Goal: Task Accomplishment & Management: Use online tool/utility

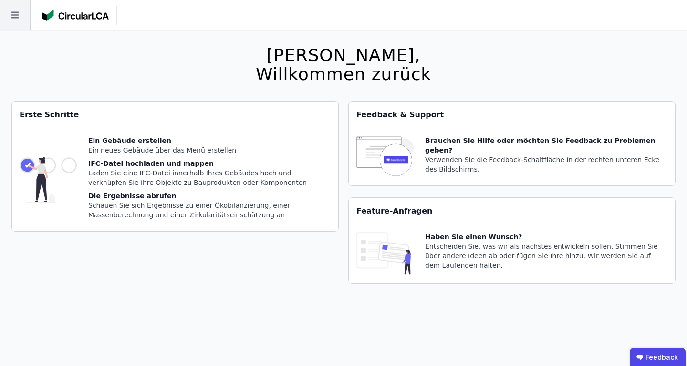
click at [11, 10] on icon at bounding box center [15, 15] width 30 height 30
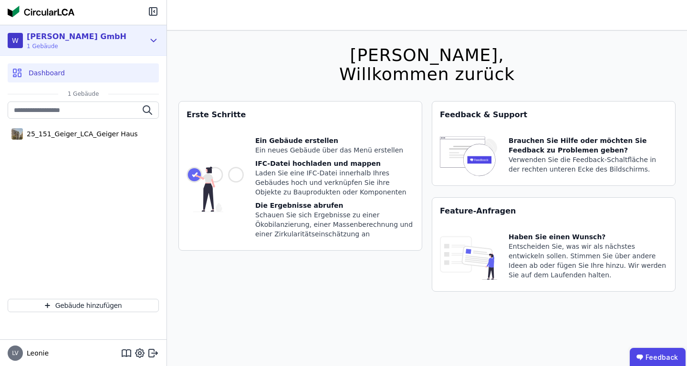
click at [67, 41] on div "[PERSON_NAME] GmbH" at bounding box center [77, 36] width 100 height 11
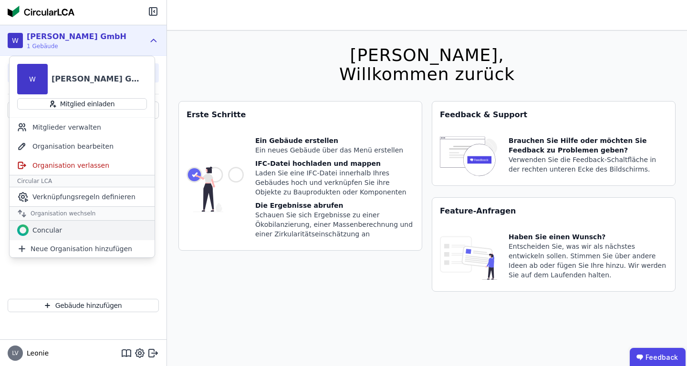
click at [73, 232] on div "Concular" at bounding box center [82, 230] width 145 height 19
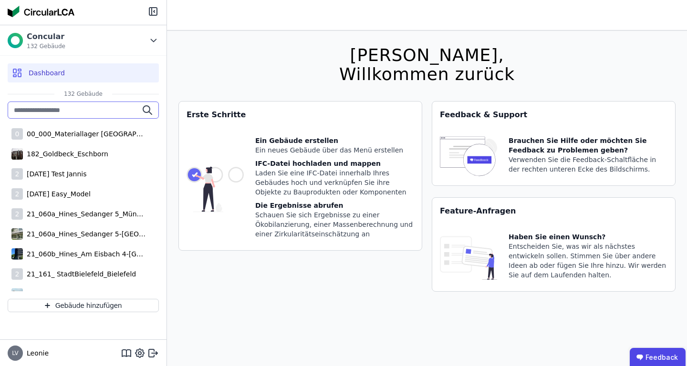
click at [79, 111] on input "text" at bounding box center [83, 110] width 151 height 17
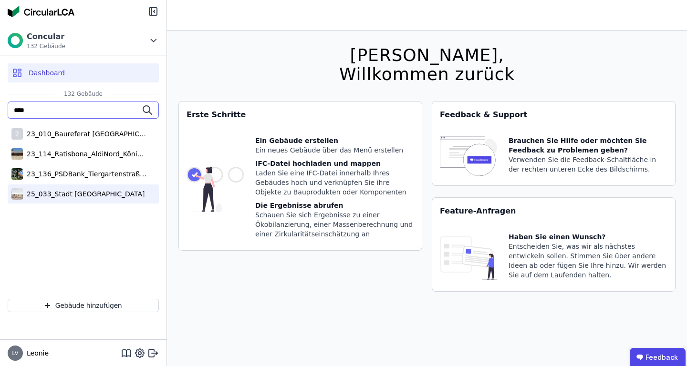
type input "****"
click at [78, 200] on div "25_033_Stadt [GEOGRAPHIC_DATA]" at bounding box center [83, 194] width 151 height 19
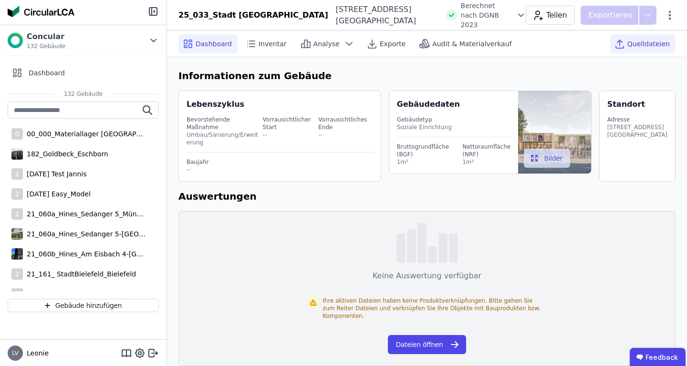
click at [645, 44] on span "Quelldateien" at bounding box center [648, 44] width 42 height 10
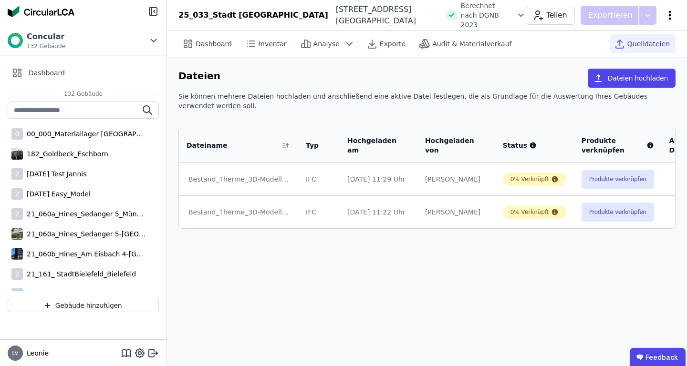
click at [671, 18] on icon at bounding box center [669, 15] width 11 height 11
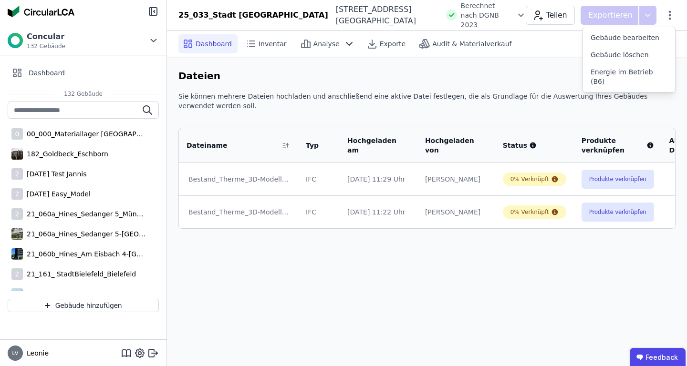
click at [209, 44] on span "Dashboard" at bounding box center [214, 44] width 36 height 10
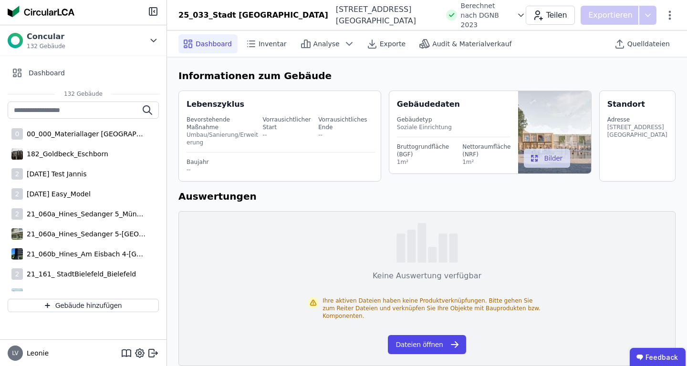
scroll to position [0, 0]
click at [635, 47] on span "Quelldateien" at bounding box center [648, 44] width 42 height 10
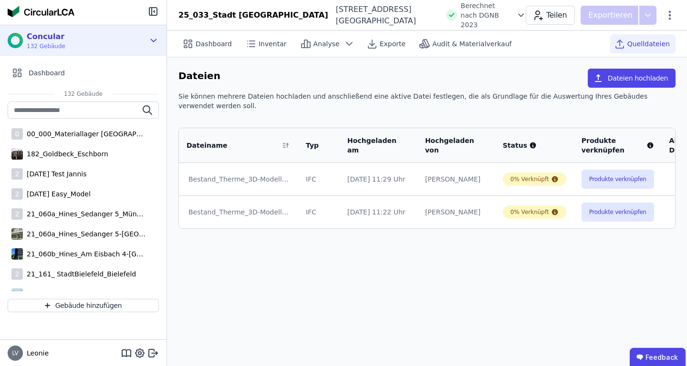
click at [57, 47] on span "132 Gebäude" at bounding box center [46, 46] width 39 height 8
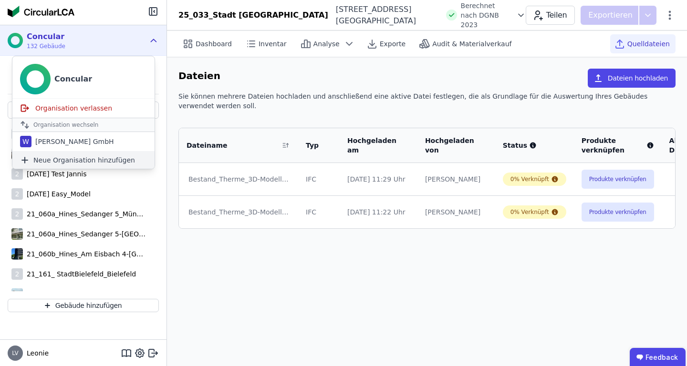
click at [79, 161] on span "Neue Organisation hinzufügen" at bounding box center [84, 160] width 102 height 10
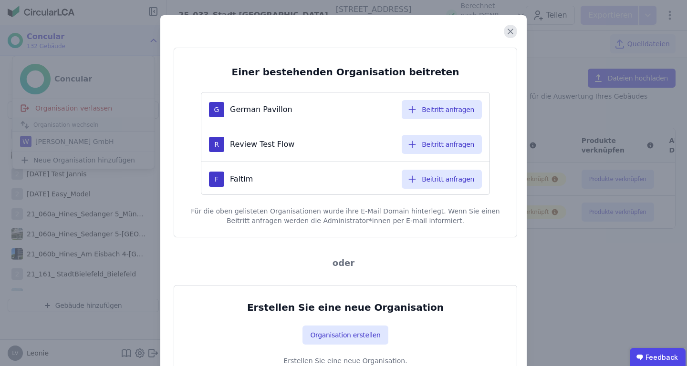
click at [507, 31] on icon at bounding box center [510, 31] width 13 height 13
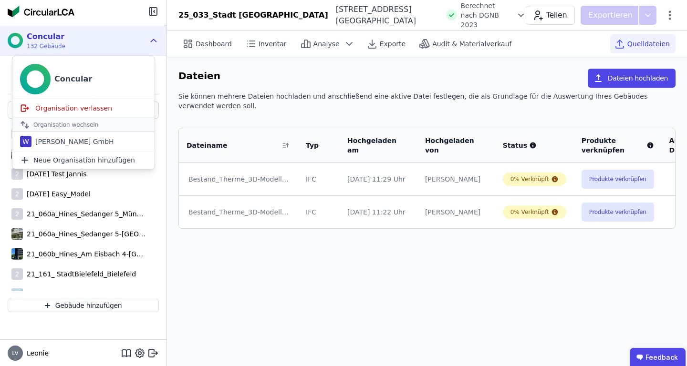
click at [228, 98] on div "Sie können mehrere Dateien hochladen und anschließend eine aktive Datei festleg…" at bounding box center [426, 105] width 497 height 27
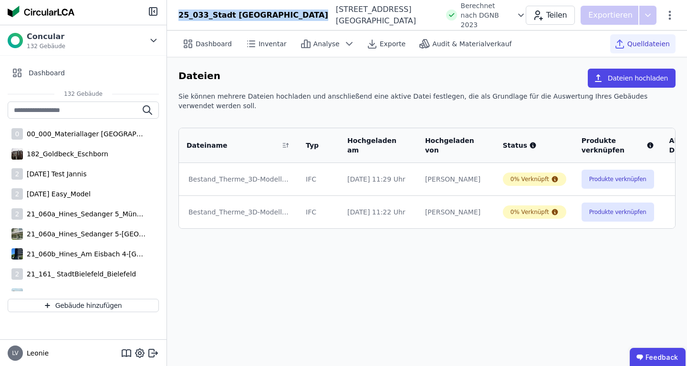
drag, startPoint x: 177, startPoint y: 14, endPoint x: 303, endPoint y: 15, distance: 125.4
click at [303, 15] on div "25_033_Stadt Königsbrunn_Forum Marktplatz 7 86343 Königsbrunn DE Berechnet nach…" at bounding box center [427, 15] width 520 height 29
copy div "25_033_Stadt [GEOGRAPHIC_DATA]"
click at [196, 39] on span "Dashboard" at bounding box center [214, 44] width 36 height 10
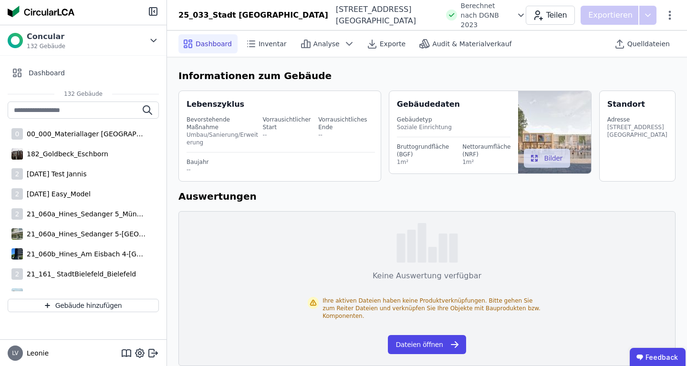
click at [511, 17] on span "Berechnet nach DGNB 2023" at bounding box center [487, 15] width 52 height 29
click at [521, 15] on icon at bounding box center [521, 15] width 10 height 10
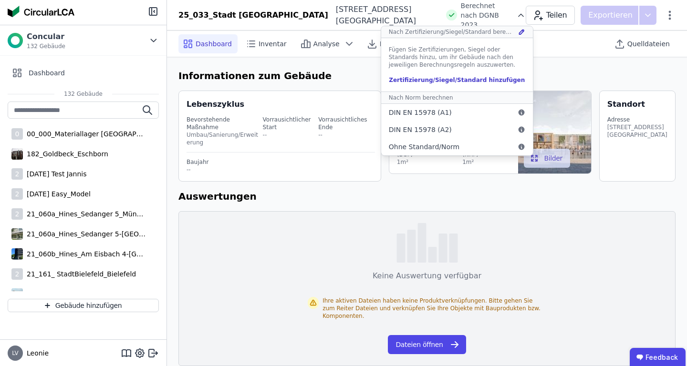
click at [548, 58] on div "Informationen zum Gebäude Lebenszyklus Bevorstehende Maßnahme Umbau/Sanierung/E…" at bounding box center [427, 217] width 520 height 320
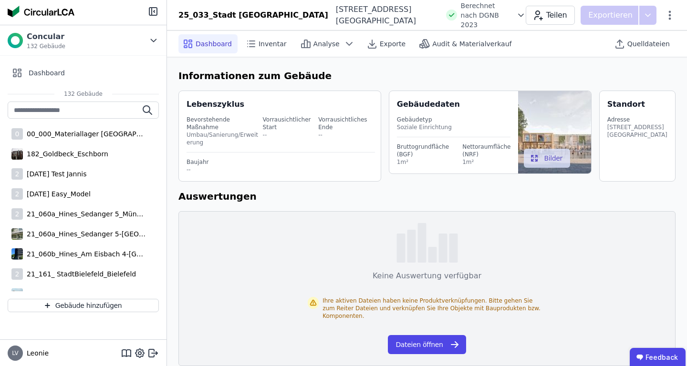
click at [524, 18] on icon at bounding box center [521, 15] width 10 height 10
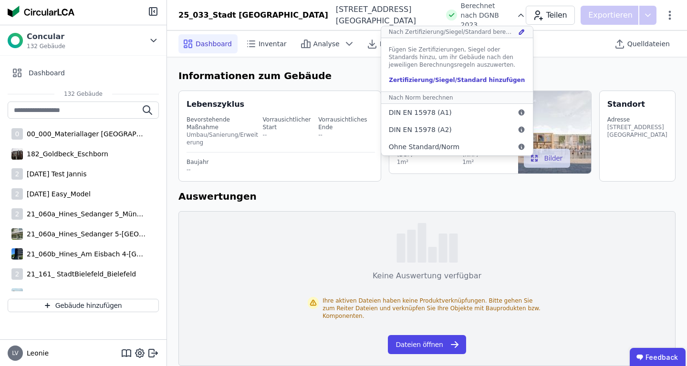
click at [543, 64] on div "Informationen zum Gebäude Lebenszyklus Bevorstehende Maßnahme Umbau/Sanierung/E…" at bounding box center [427, 217] width 520 height 320
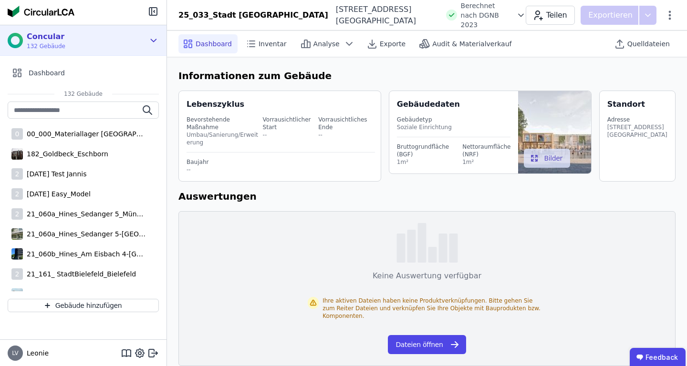
click at [86, 42] on div "Concular 132 Gebäude" at bounding box center [76, 40] width 137 height 19
click at [64, 47] on div "Concular 131 Gebäude" at bounding box center [76, 40] width 137 height 19
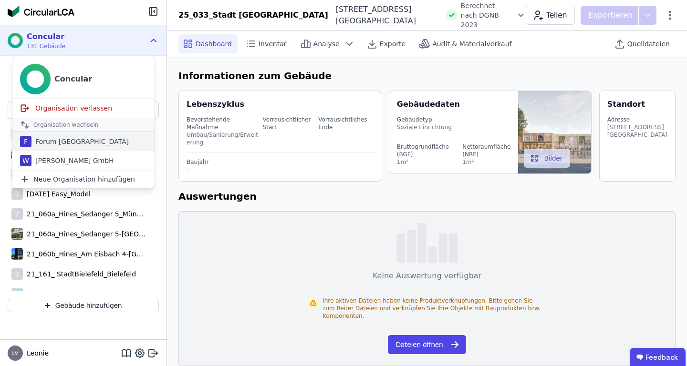
click at [76, 144] on div "Forum [GEOGRAPHIC_DATA]" at bounding box center [79, 142] width 97 height 10
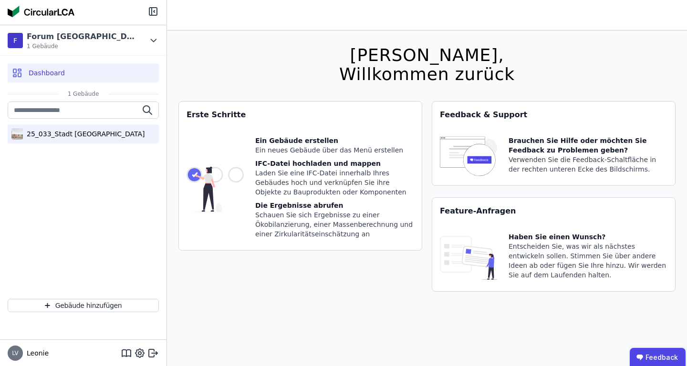
click at [82, 130] on div "25_033_Stadt [GEOGRAPHIC_DATA]" at bounding box center [84, 134] width 122 height 10
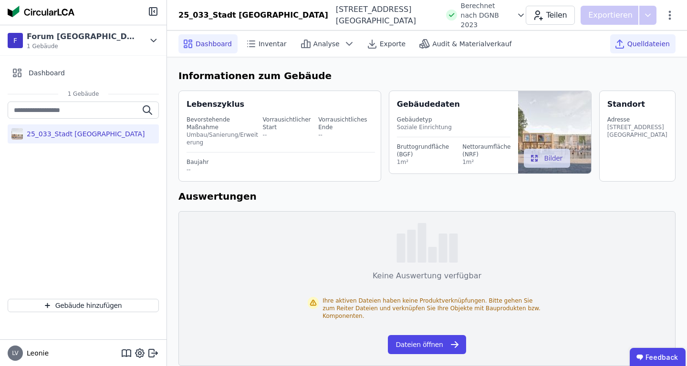
click at [639, 44] on span "Quelldateien" at bounding box center [648, 44] width 42 height 10
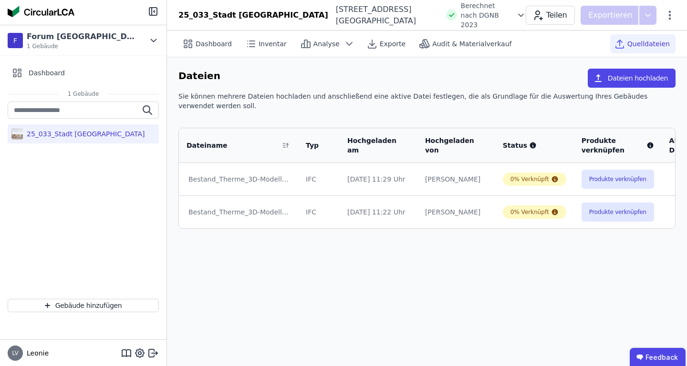
click at [675, 213] on button "button" at bounding box center [685, 212] width 21 height 11
click at [593, 207] on button "Produkte verknüpfen" at bounding box center [617, 212] width 72 height 19
